Goal: Information Seeking & Learning: Learn about a topic

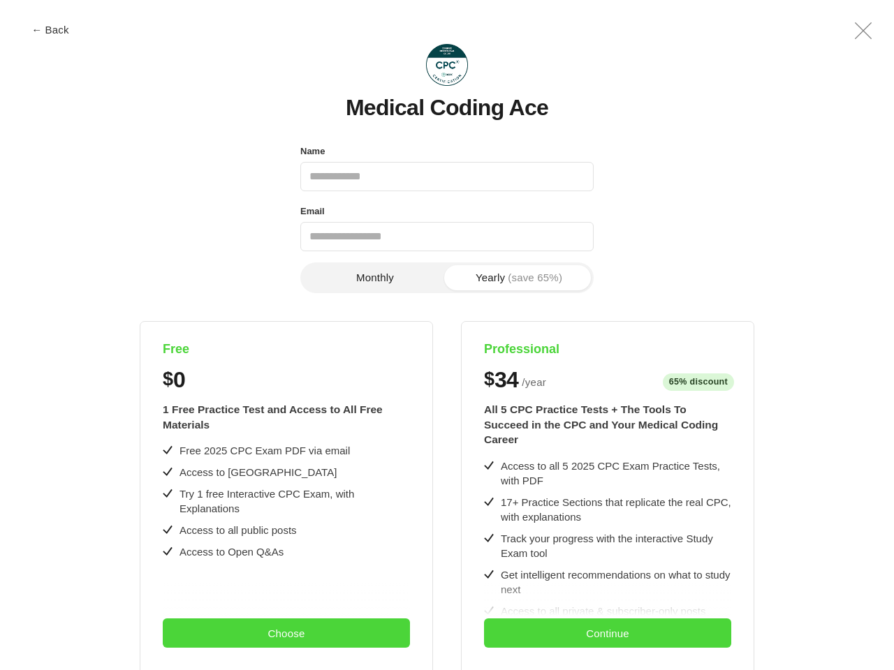
click at [447, 335] on div "Free $ 0 1 Free Practice Test and Access to All Free Materials Free 2025 CPC Ex…" at bounding box center [448, 611] width 814 height 581
click at [50, 29] on button "← Back" at bounding box center [50, 29] width 56 height 10
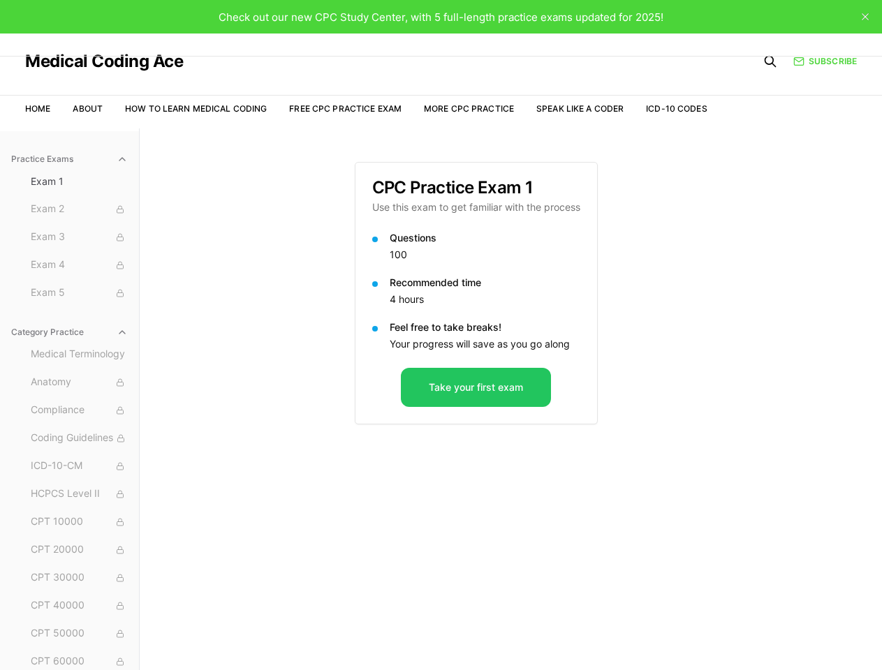
click at [863, 31] on div "Check out our new CPC Study Center, with 5 full-length practice exams updated f…" at bounding box center [441, 17] width 882 height 34
click at [375, 278] on div "Recommended time 4 hours" at bounding box center [476, 293] width 208 height 34
click at [519, 278] on p "Recommended time" at bounding box center [485, 283] width 191 height 14
click at [286, 496] on div "Practice Exams Exam 1 Exam 2 Exam 3 Exam 4 Exam 5 Category Practice Medical Ter…" at bounding box center [441, 464] width 882 height 670
click at [286, 633] on div "Practice Exams Exam 1 Exam 2 Exam 3 Exam 4 Exam 5 Category Practice Medical Ter…" at bounding box center [441, 464] width 882 height 670
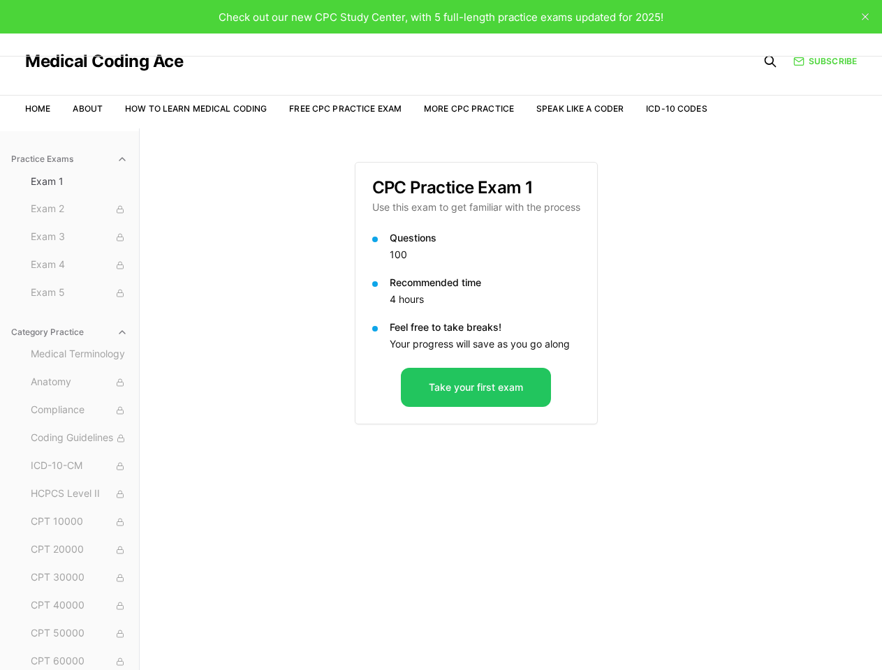
click at [608, 496] on div "CPC Practice Exam 1 Use this exam to get familiar with the process Questions 10…" at bounding box center [511, 464] width 313 height 670
click at [608, 633] on div "CPC Practice Exam 1 Use this exam to get familiar with the process Questions 10…" at bounding box center [511, 464] width 313 height 670
